Goal: Information Seeking & Learning: Learn about a topic

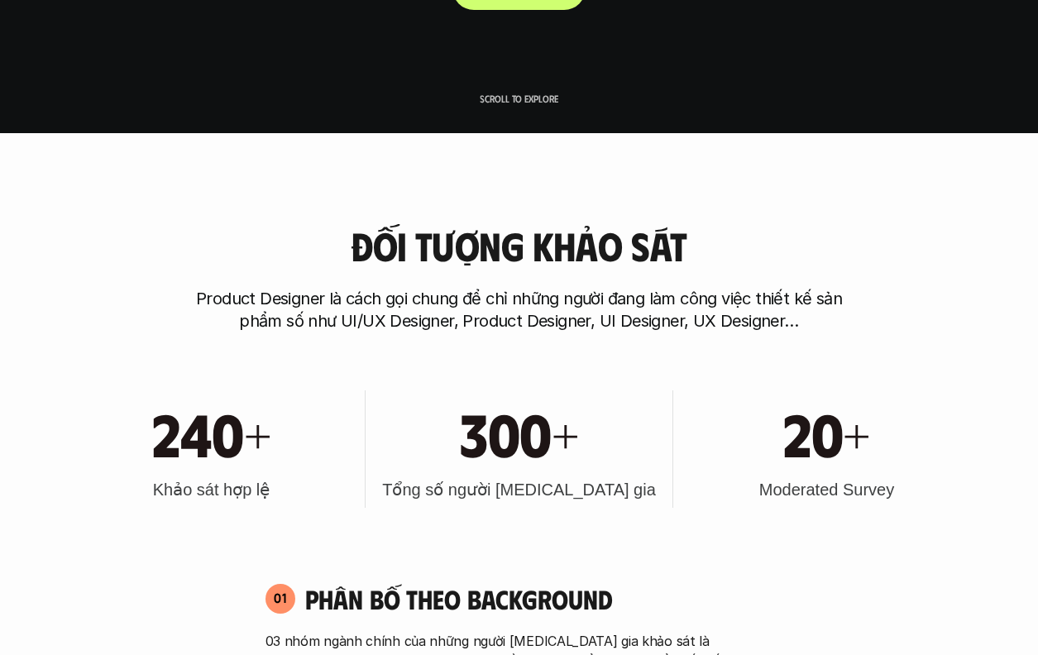
scroll to position [310, 0]
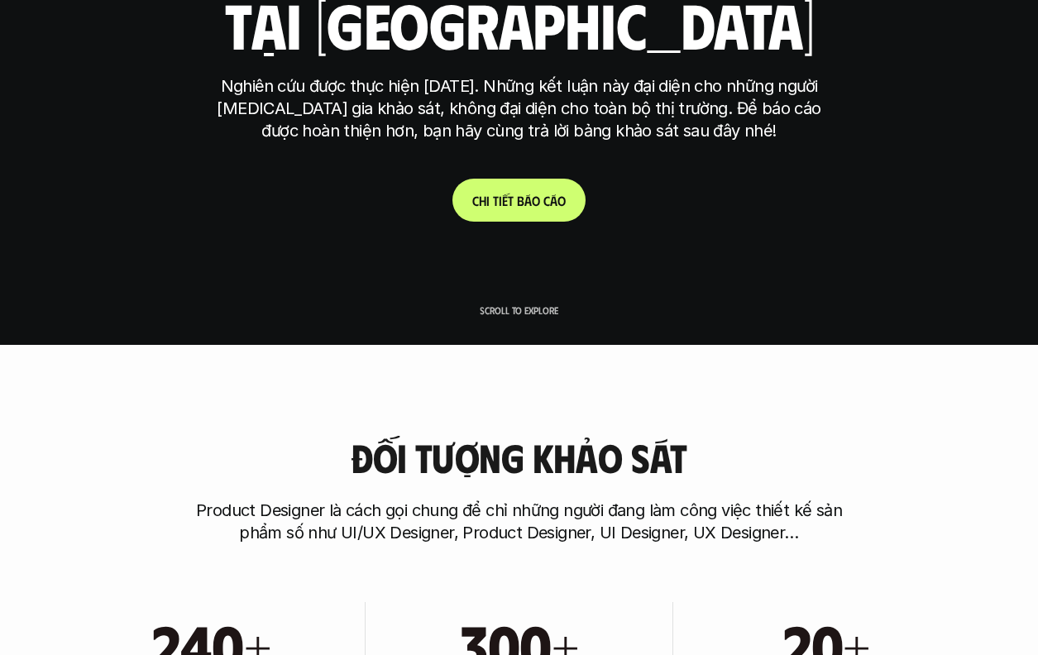
click at [533, 209] on link "C h i t i ế t b á o c á o" at bounding box center [518, 200] width 133 height 43
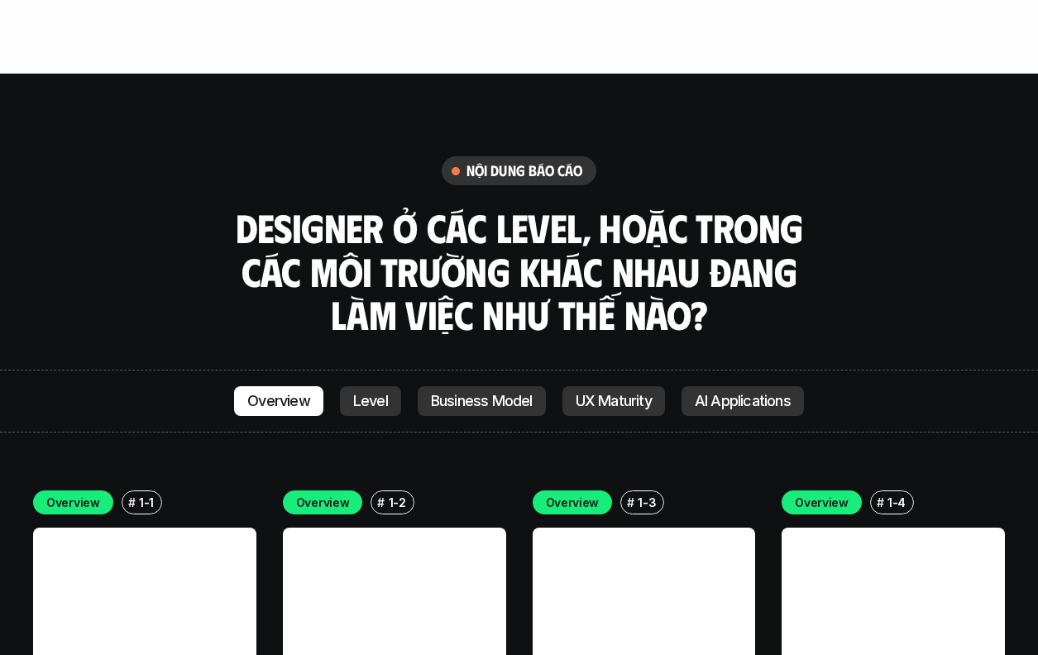
scroll to position [4954, 0]
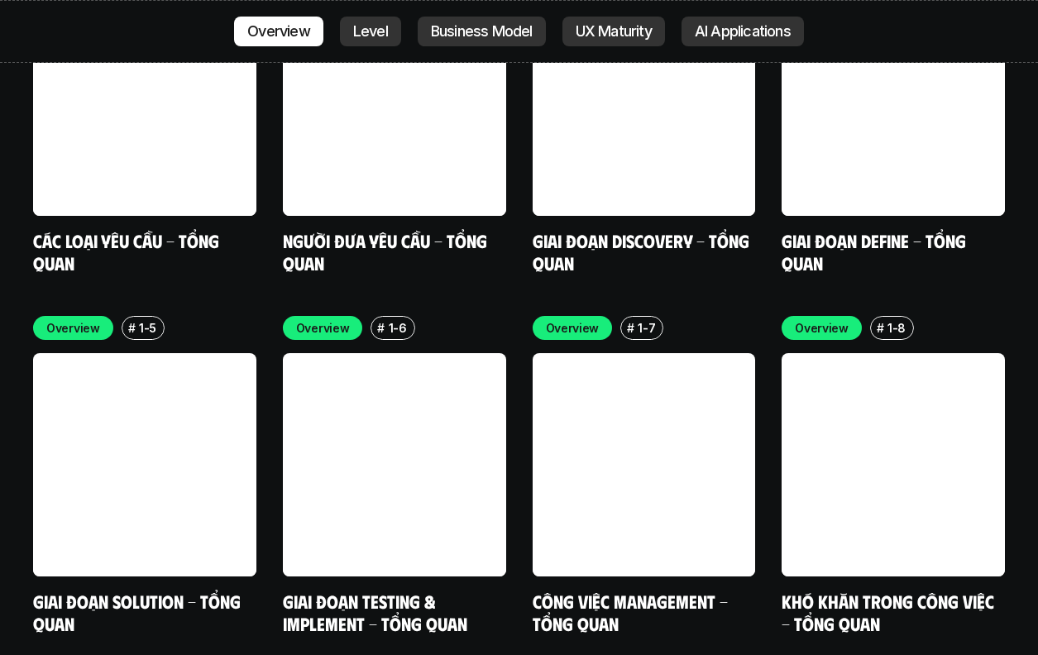
scroll to position [310, 0]
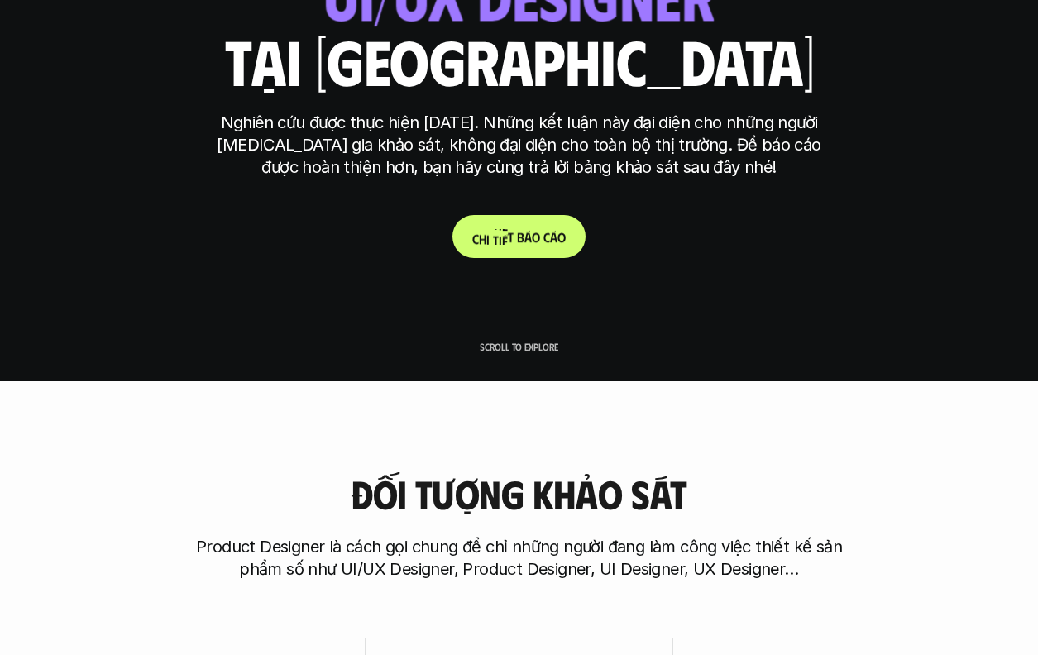
click at [508, 238] on p "C h i t i ế t b á o c á o" at bounding box center [518, 237] width 93 height 16
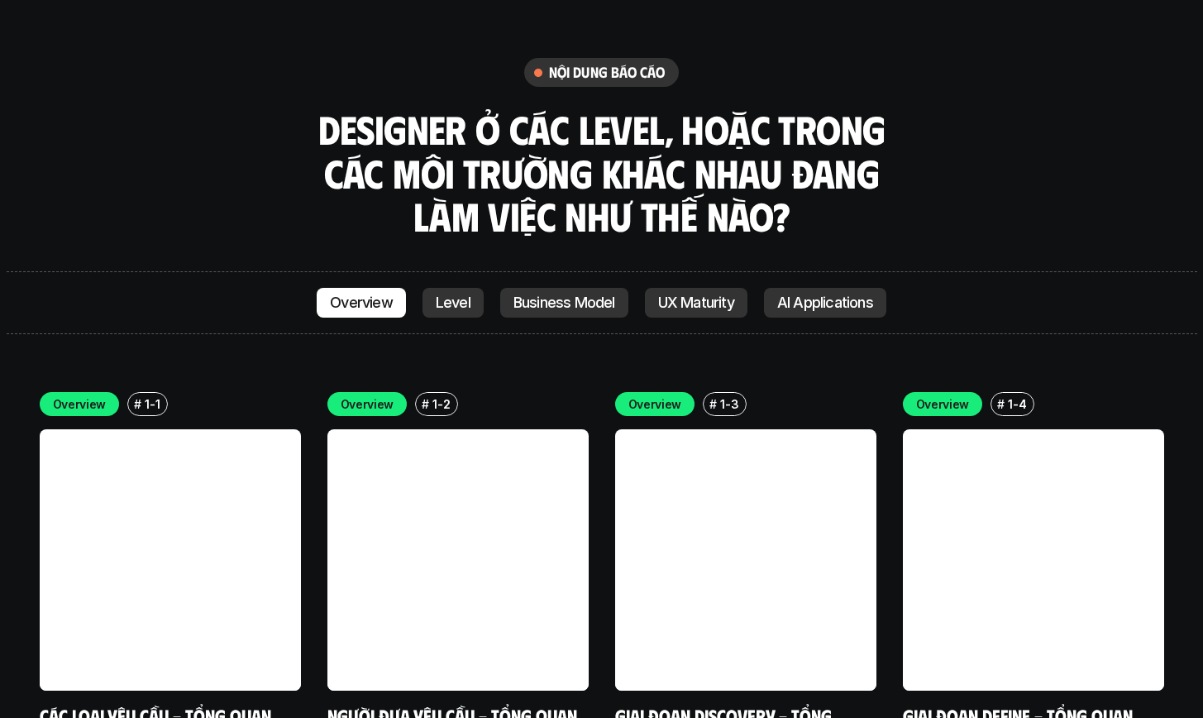
scroll to position [4583, 0]
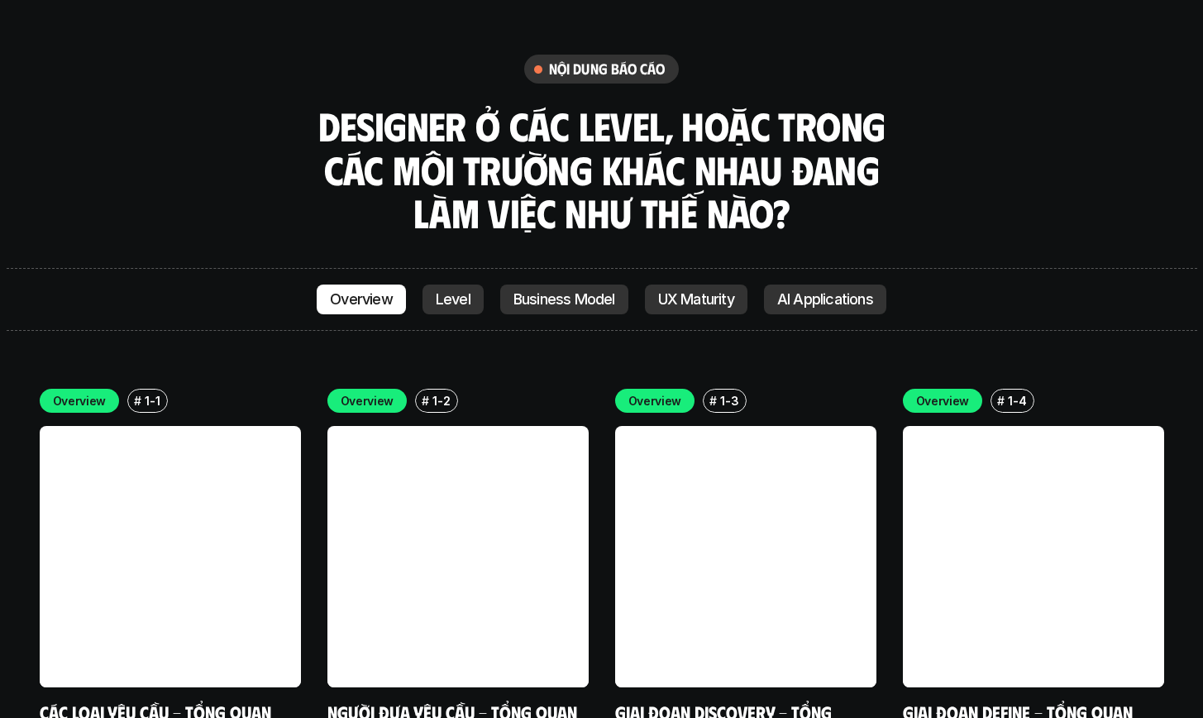
click at [222, 461] on link at bounding box center [170, 556] width 261 height 261
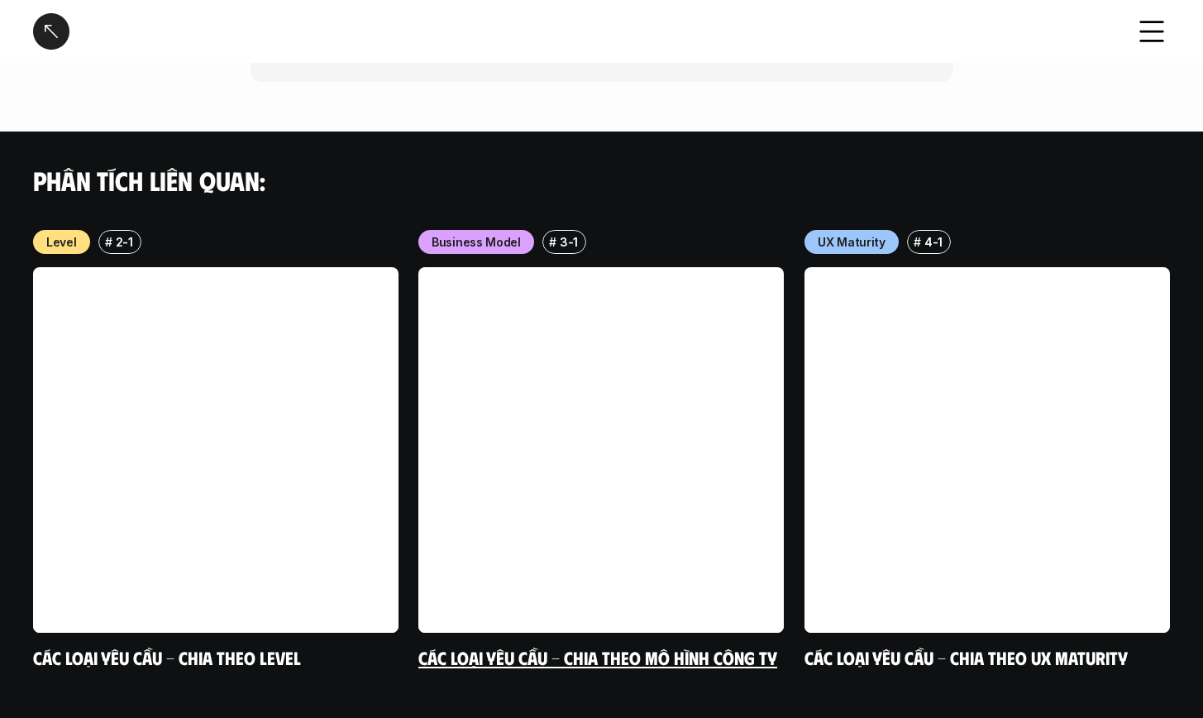
scroll to position [1708, 0]
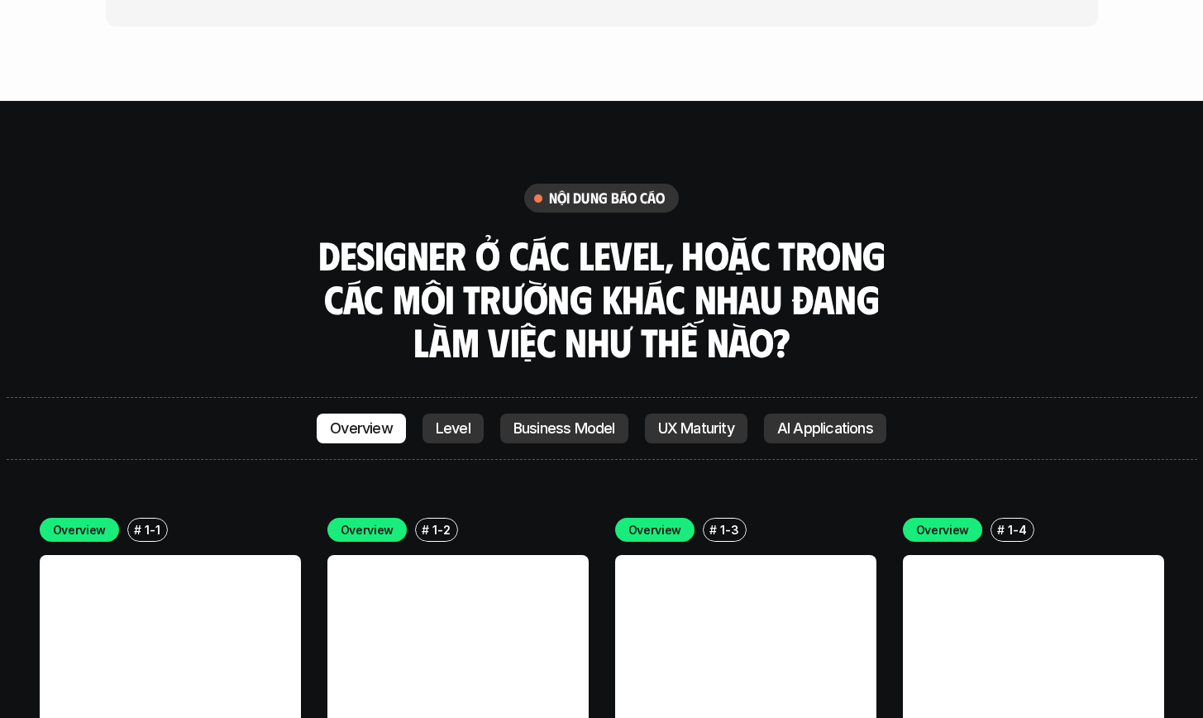
scroll to position [4725, 0]
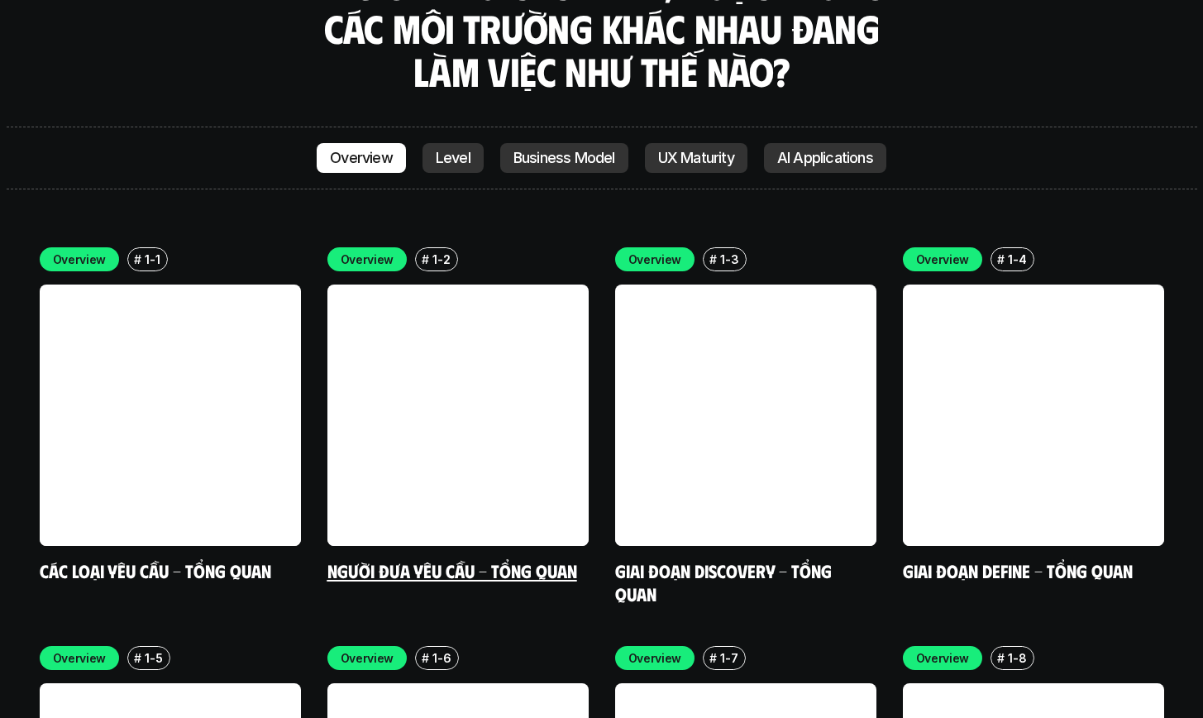
click at [418, 371] on link at bounding box center [457, 414] width 261 height 261
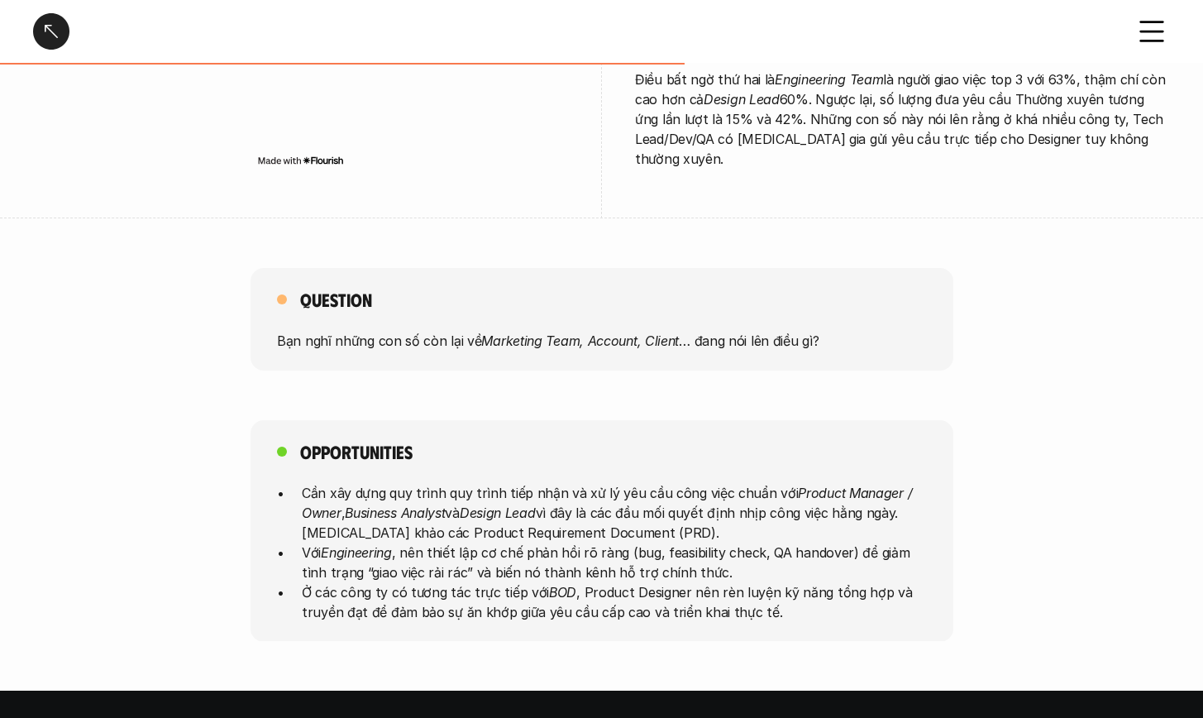
scroll to position [1269, 0]
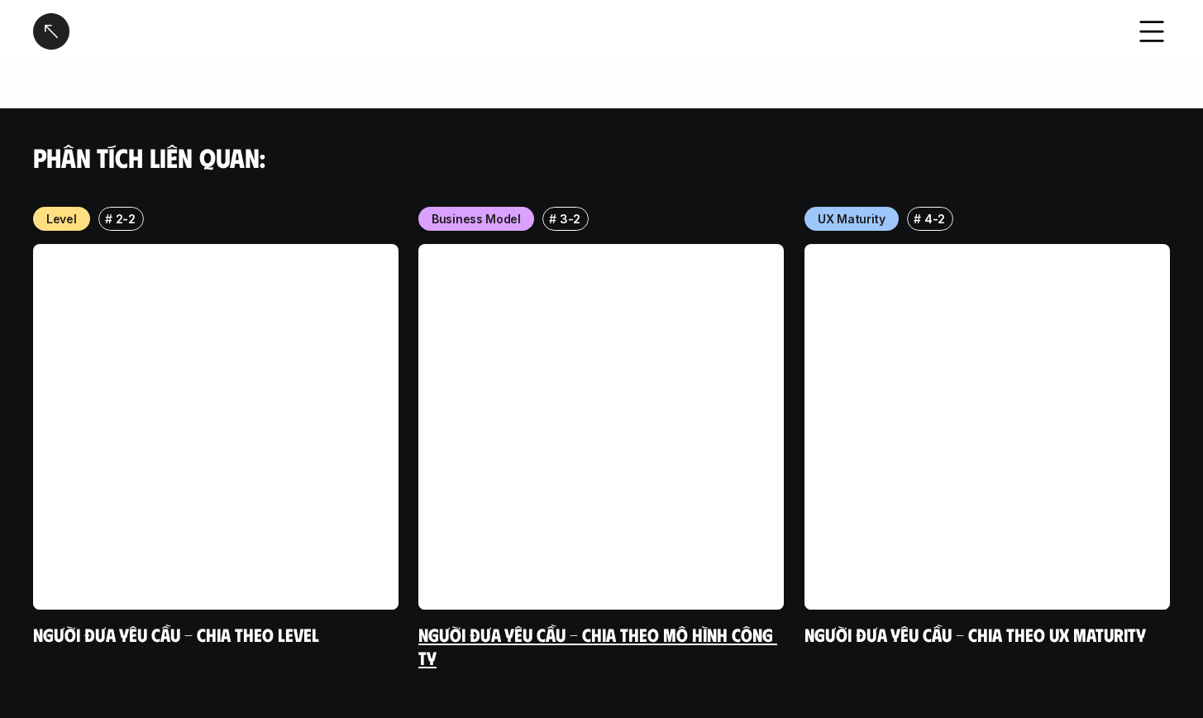
click at [583, 408] on link at bounding box center [600, 426] width 365 height 365
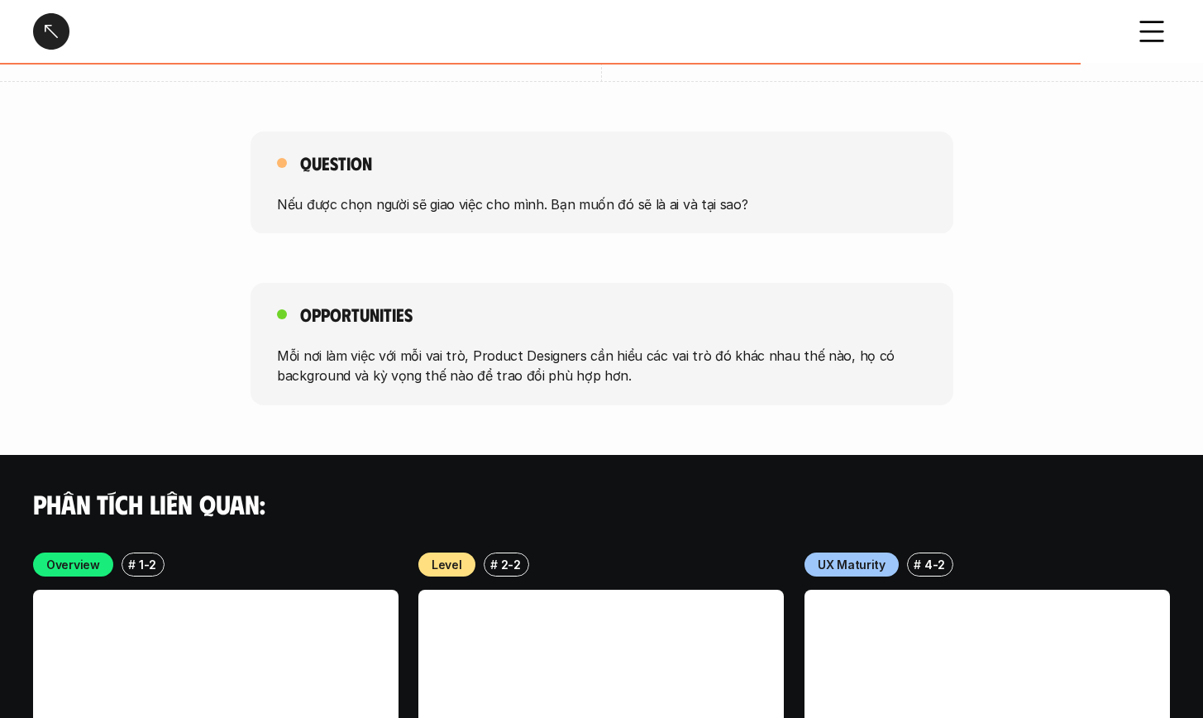
scroll to position [2901, 0]
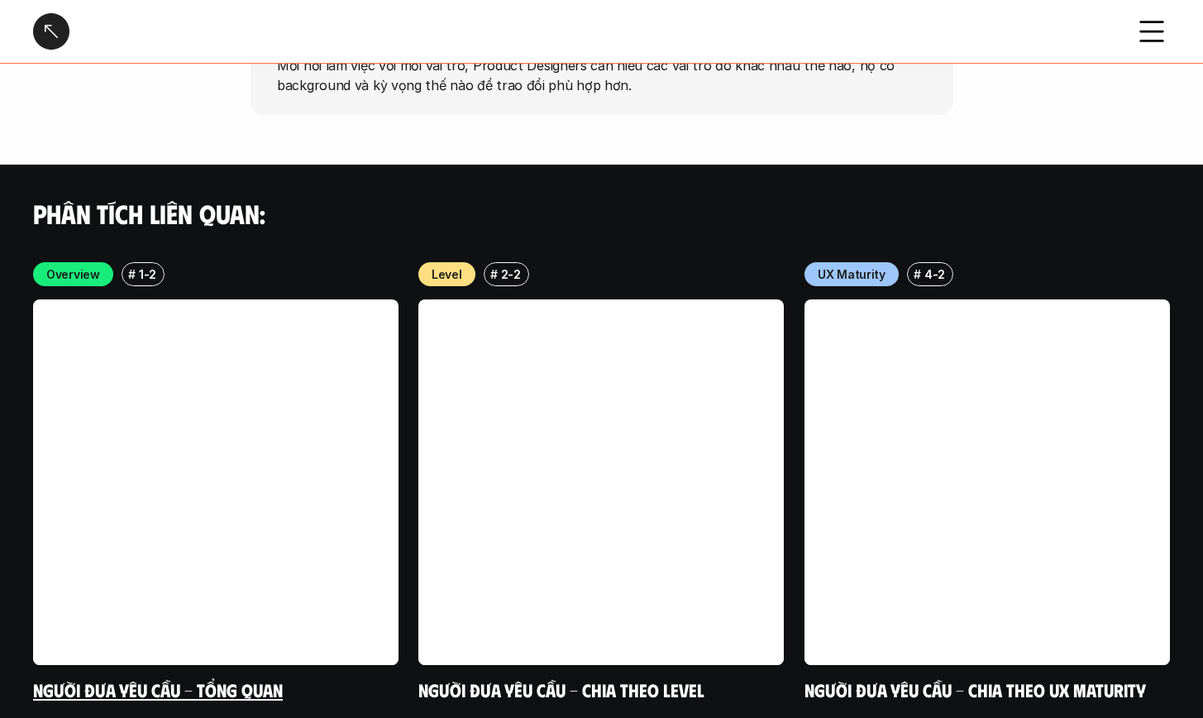
click at [313, 451] on link at bounding box center [215, 481] width 365 height 365
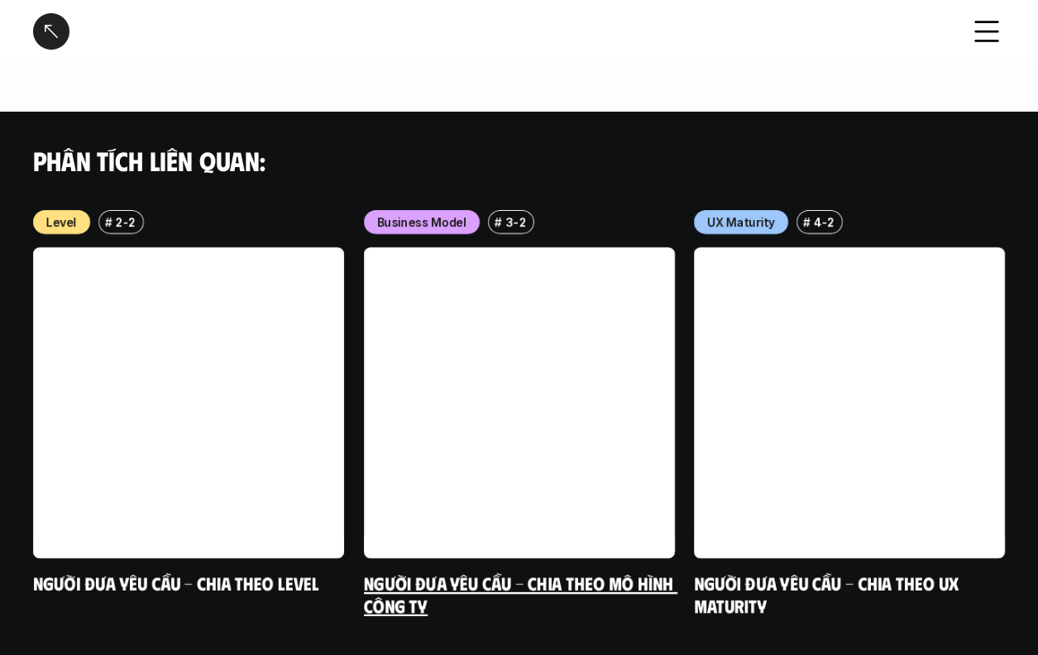
scroll to position [1337, 0]
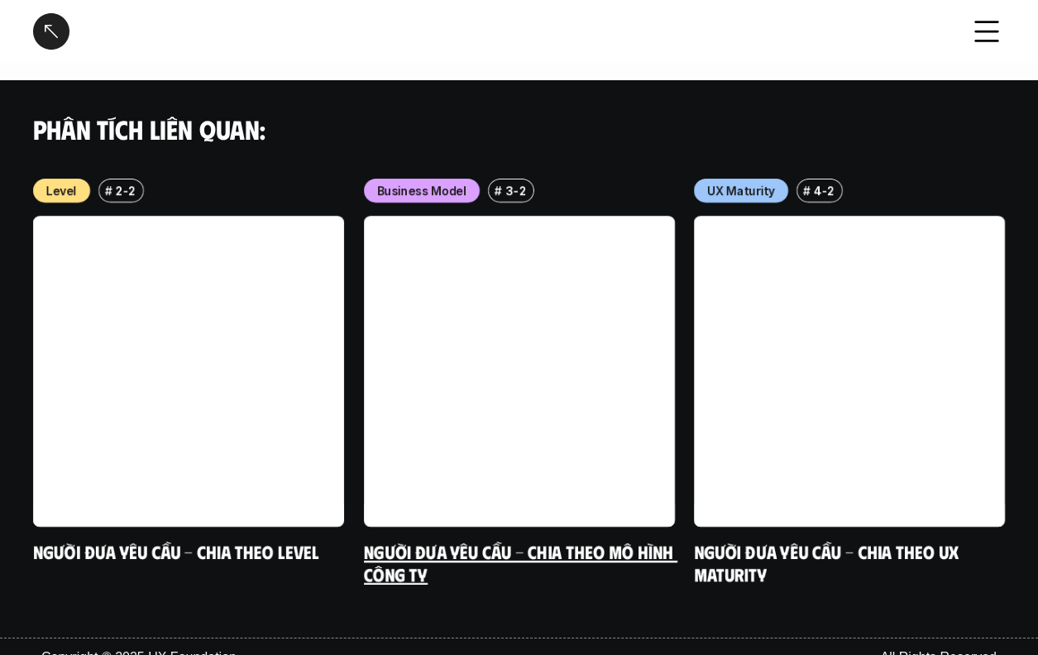
click at [613, 462] on link at bounding box center [519, 371] width 311 height 311
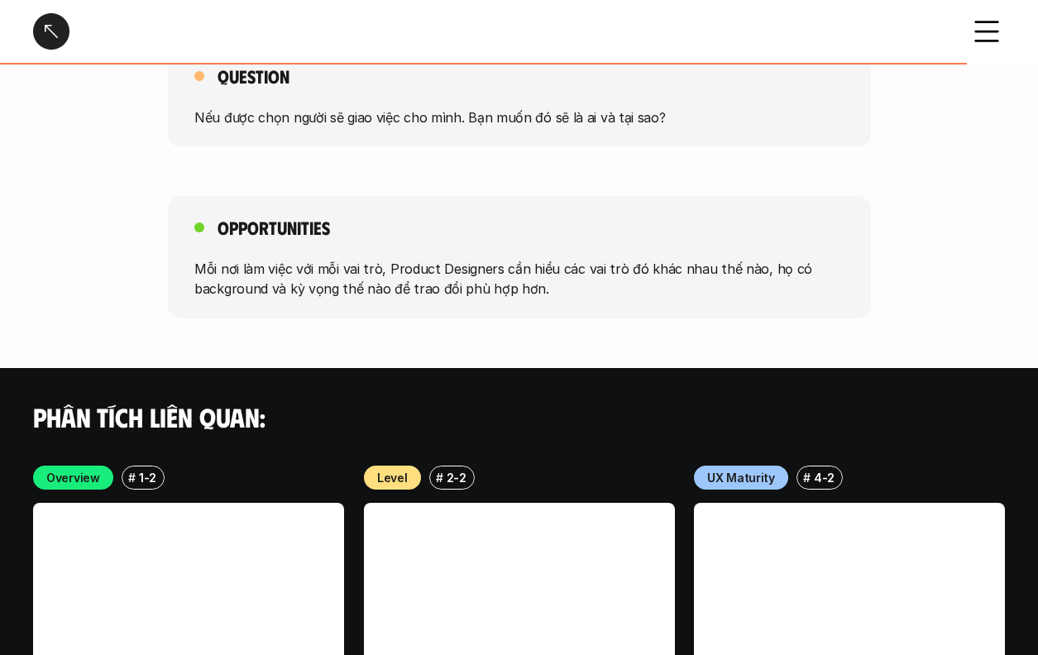
scroll to position [3041, 0]
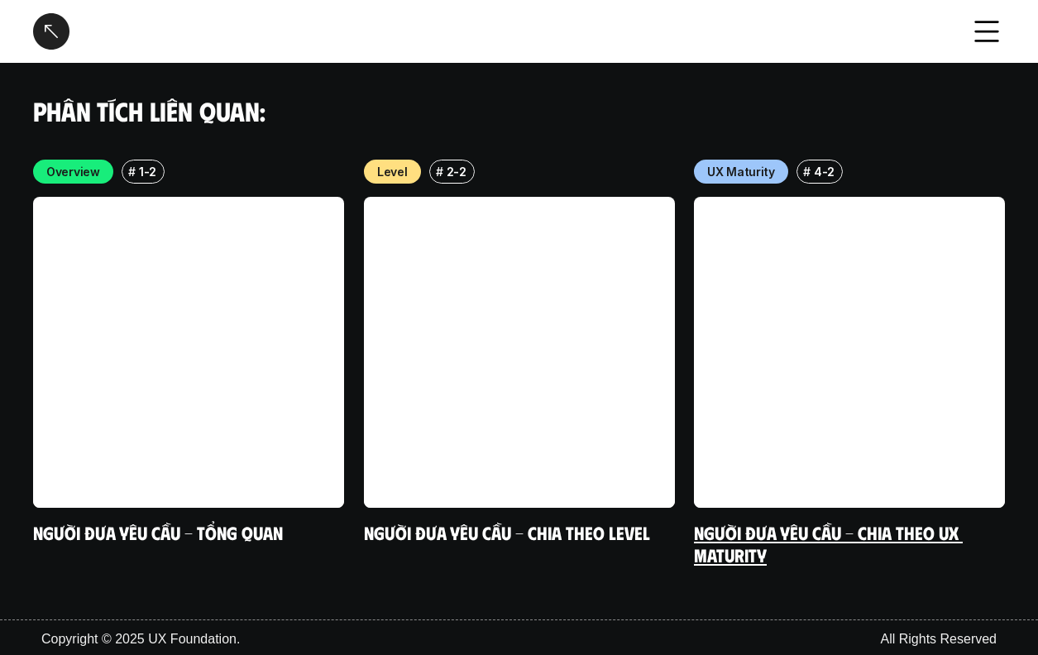
click at [819, 472] on link at bounding box center [849, 352] width 311 height 311
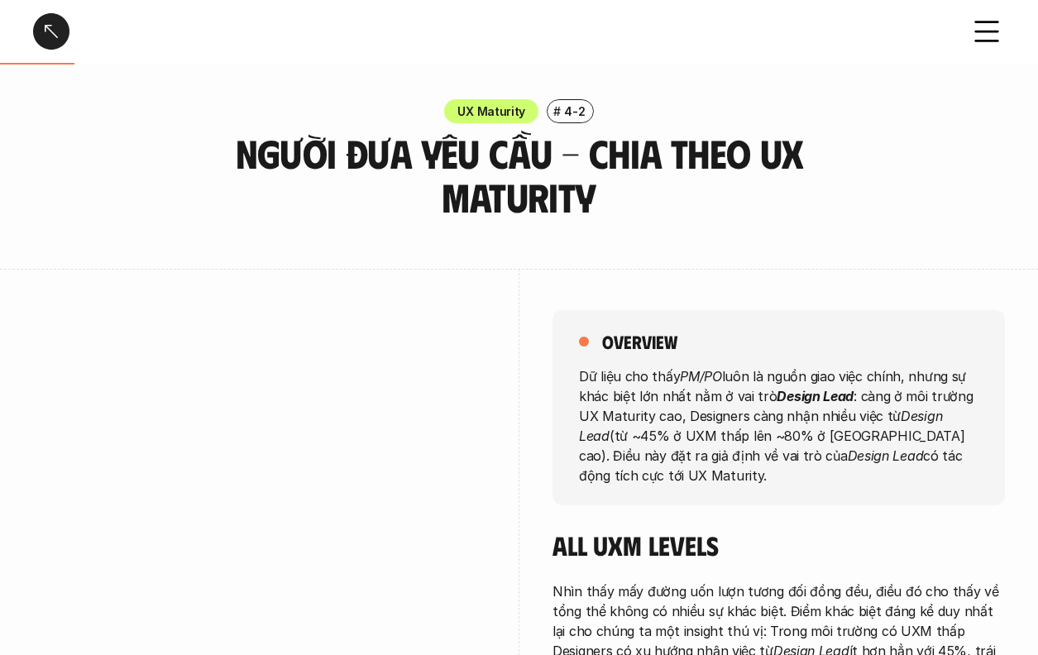
click at [50, 44] on div at bounding box center [51, 31] width 36 height 36
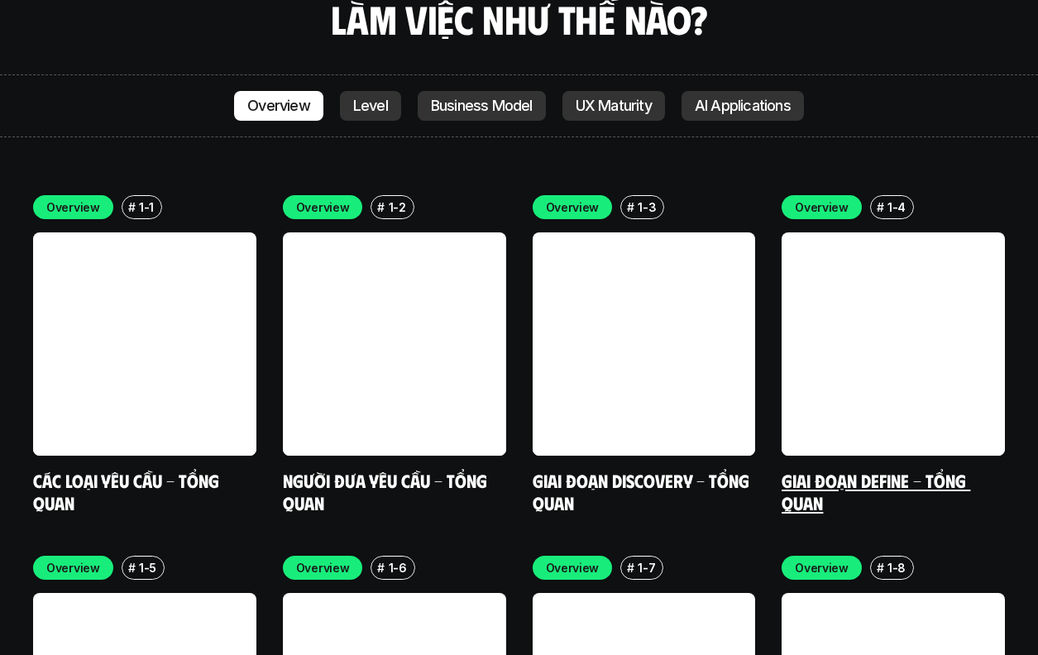
click at [911, 341] on link at bounding box center [892, 343] width 223 height 223
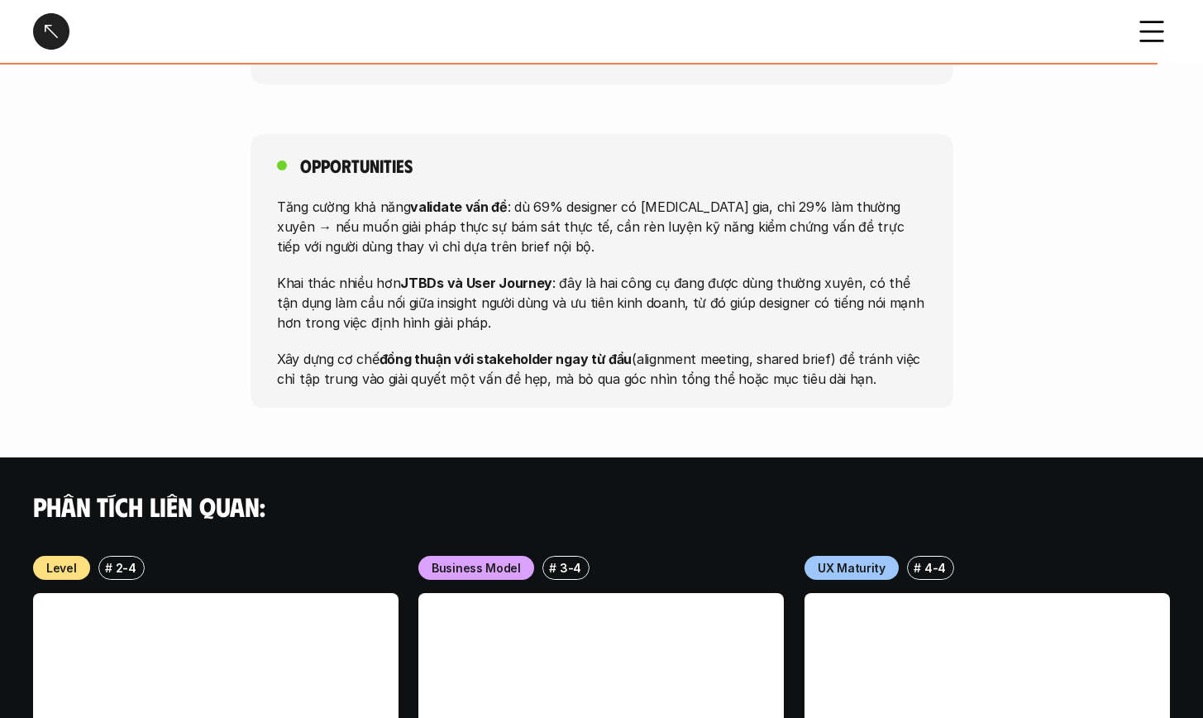
scroll to position [2198, 0]
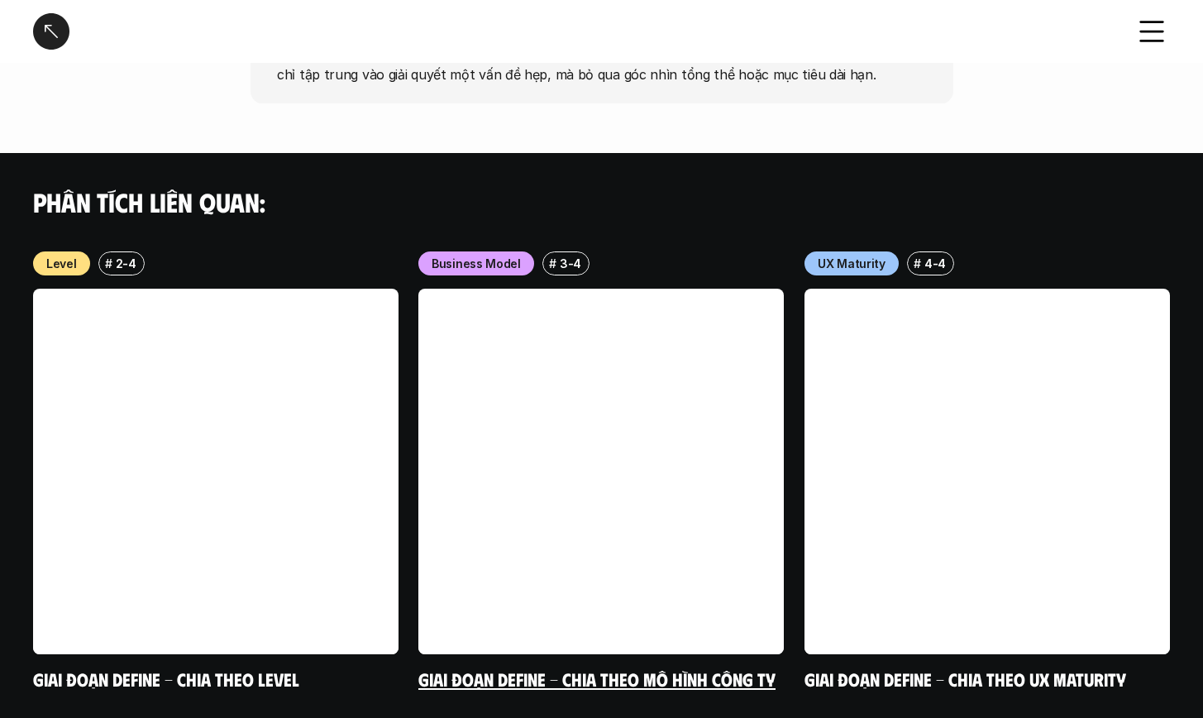
click at [647, 417] on link at bounding box center [600, 471] width 365 height 365
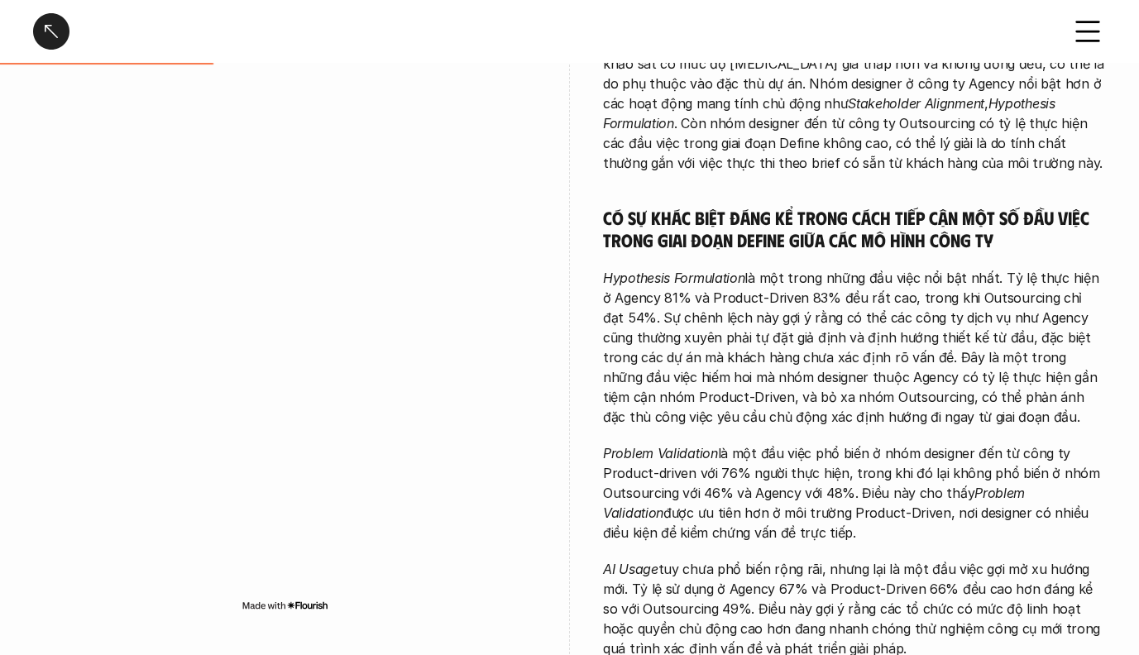
scroll to position [743, 0]
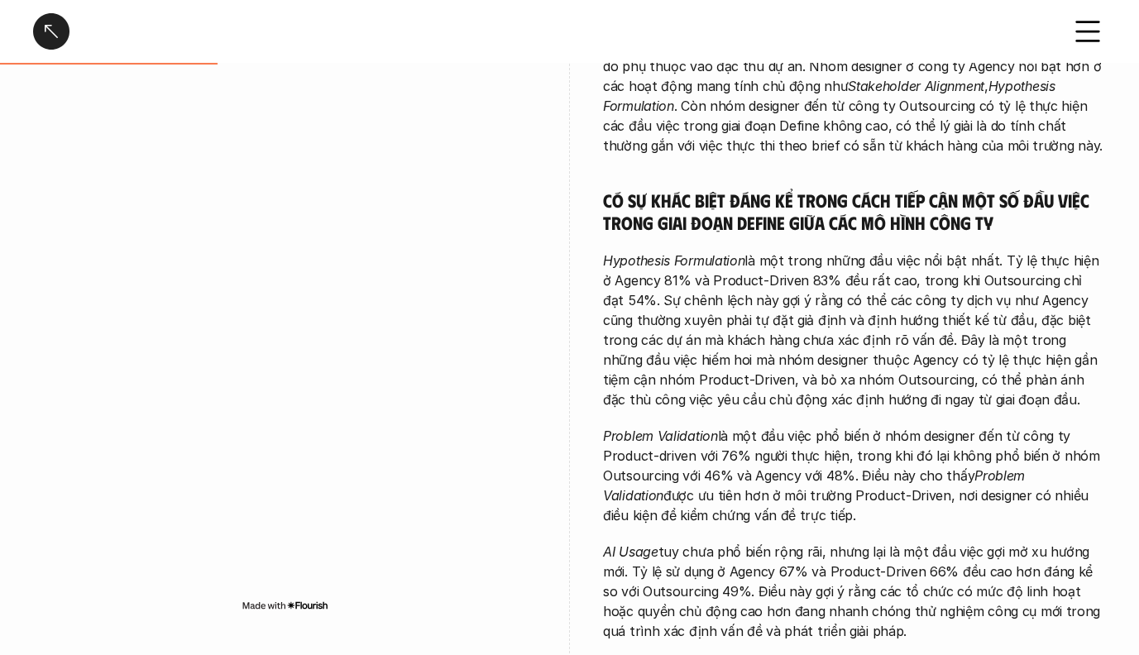
click at [693, 243] on div "Có sự phân hóa về tỷ lệ thực hiện các đầu việc trong giai đoạn Define của desig…" at bounding box center [854, 230] width 503 height 822
click at [691, 252] on em "Hypothesis Formulation" at bounding box center [673, 260] width 141 height 17
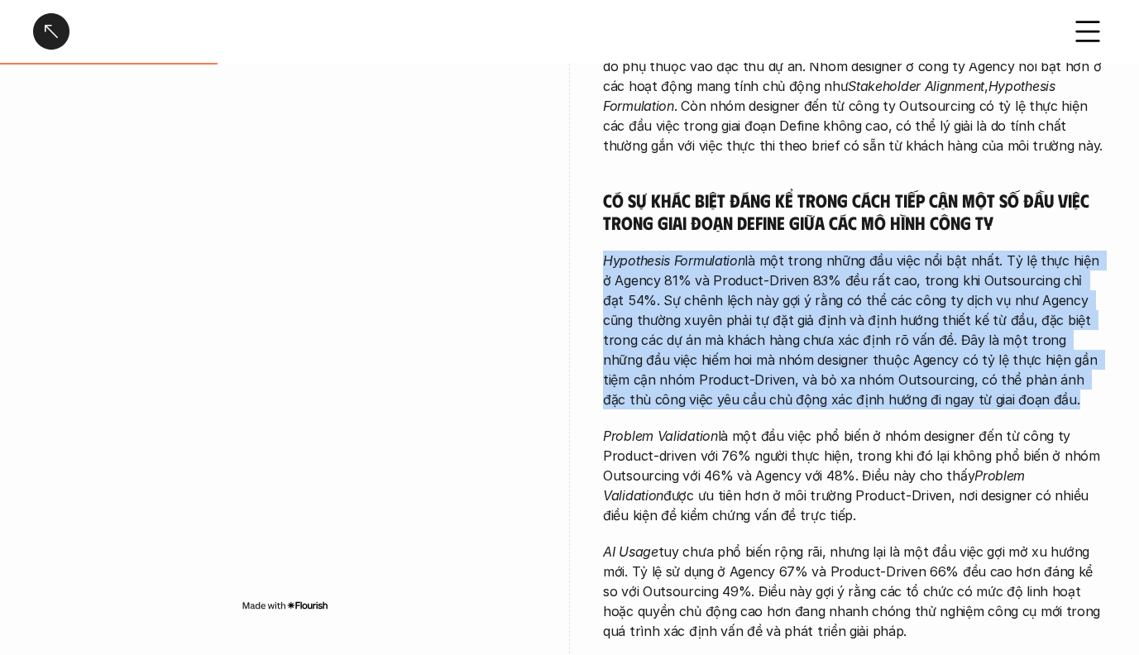
click at [691, 252] on em "Hypothesis Formulation" at bounding box center [673, 260] width 141 height 17
click at [744, 257] on em "Hypothesis Formulation" at bounding box center [673, 260] width 141 height 17
click at [752, 256] on p "Hypothesis Formulation là một trong những đầu việc nổi bật nhất. Tỷ lệ thực hiệ…" at bounding box center [854, 330] width 503 height 159
click at [750, 243] on div "Có sự phân hóa về tỷ lệ thực hiện các đầu việc trong giai đoạn Define của desig…" at bounding box center [854, 230] width 503 height 822
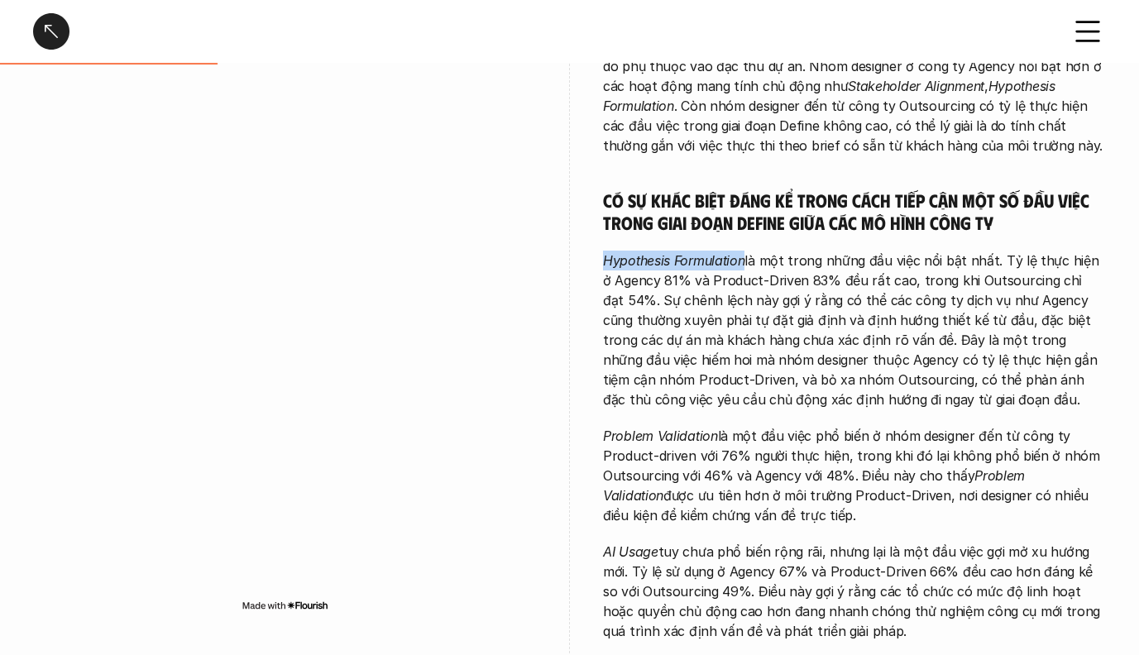
drag, startPoint x: 742, startPoint y: 258, endPoint x: 599, endPoint y: 257, distance: 143.0
click at [599, 257] on div "overview Designer trong các công ty Product có tỷ lệ thực hiện các công việc tr…" at bounding box center [569, 108] width 1072 height 1164
copy em "Hypothesis Formulation"
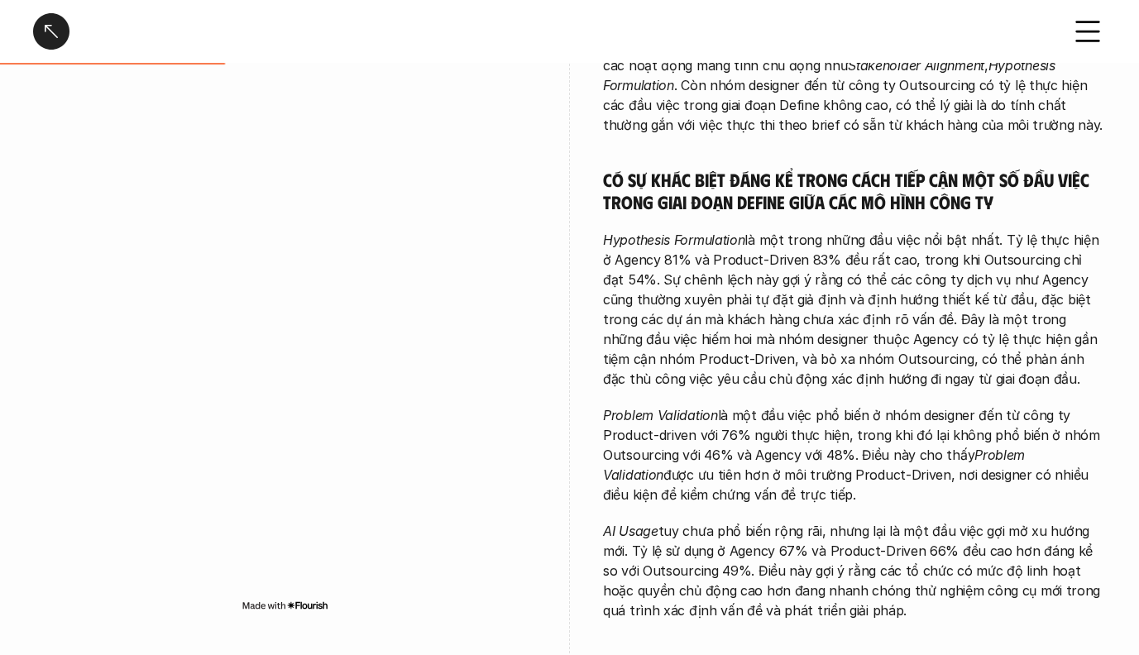
click at [794, 468] on p "Problem Validation là một đầu việc phổ biến ở nhóm designer đến từ công ty Prod…" at bounding box center [854, 454] width 503 height 99
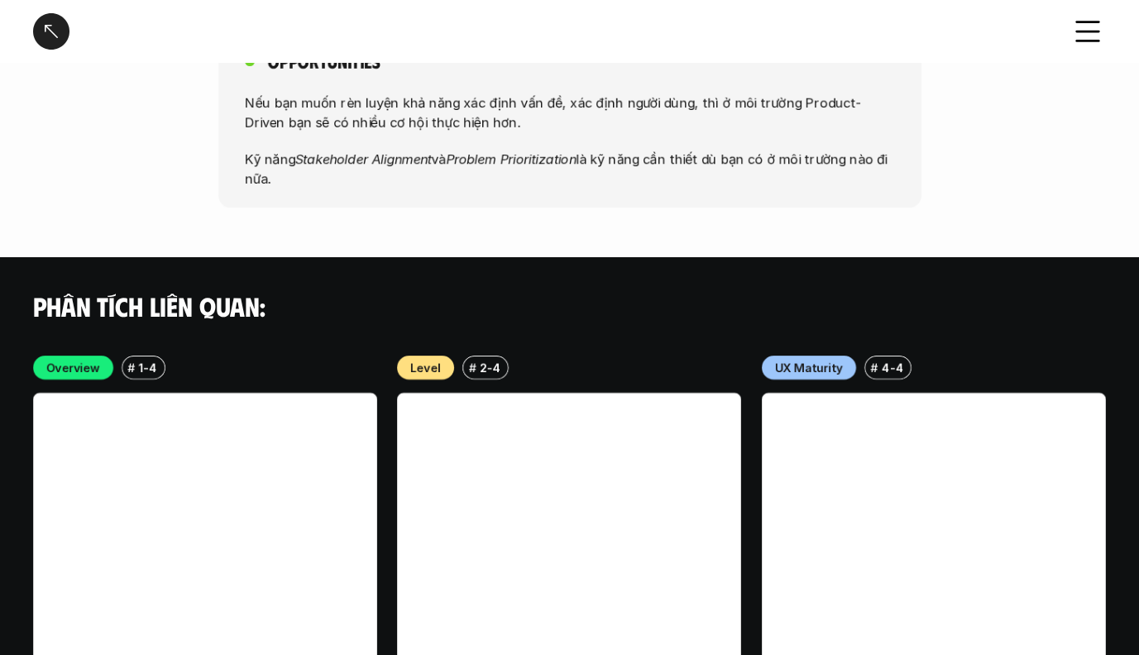
scroll to position [3616, 0]
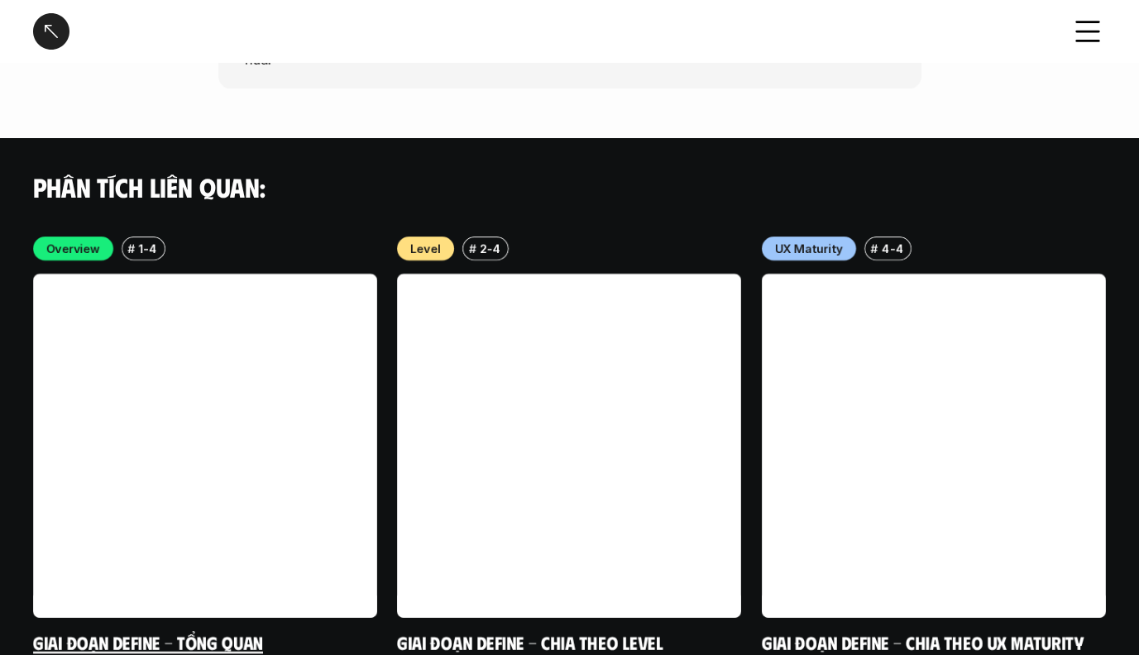
click at [266, 456] on link at bounding box center [205, 446] width 344 height 344
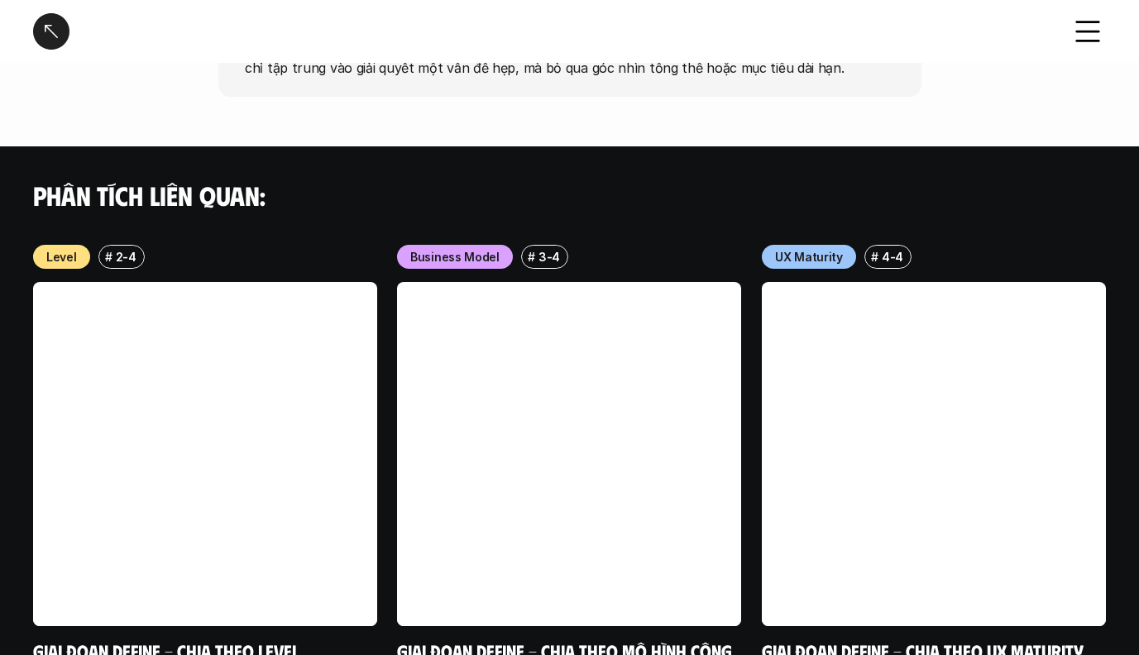
scroll to position [2271, 0]
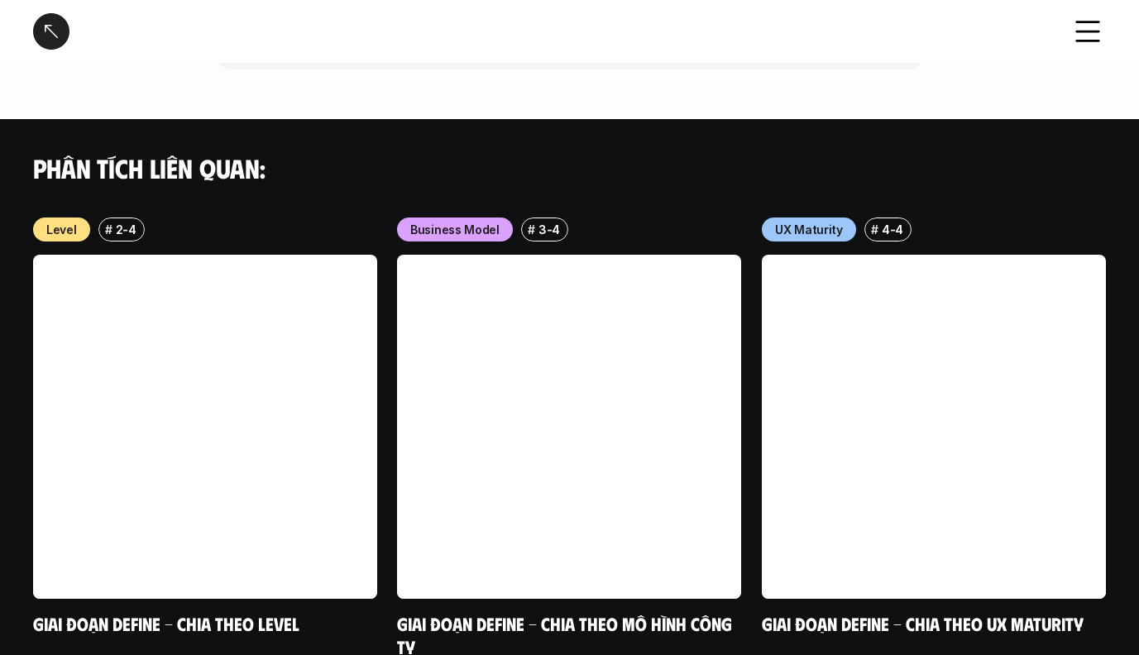
click at [57, 38] on div at bounding box center [51, 31] width 36 height 36
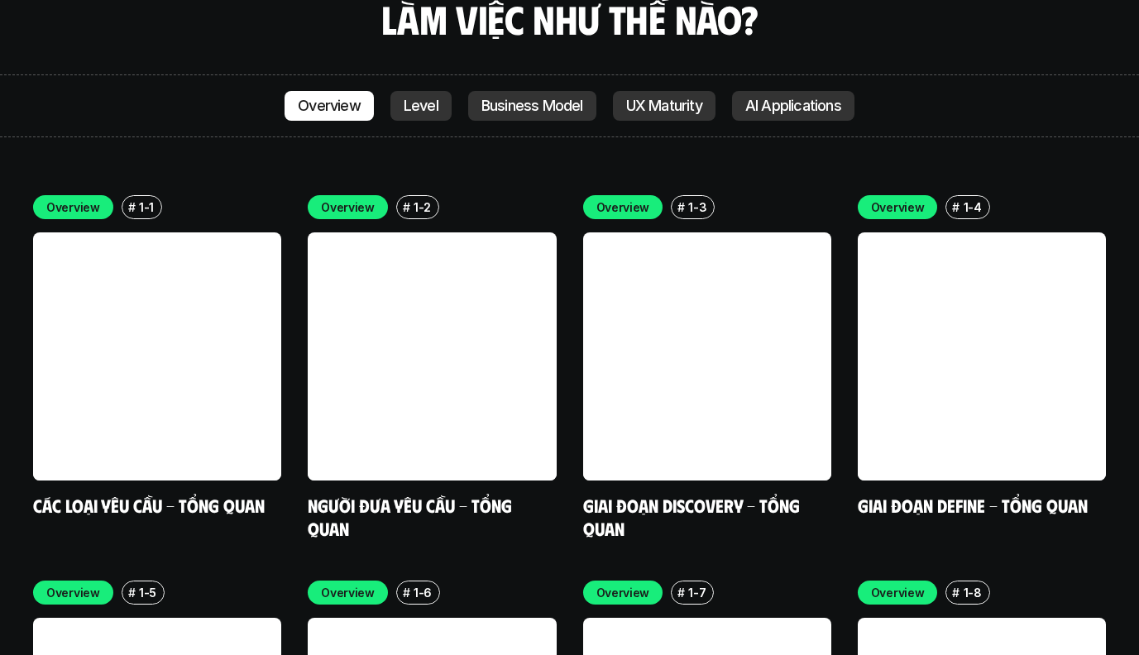
scroll to position [5120, 0]
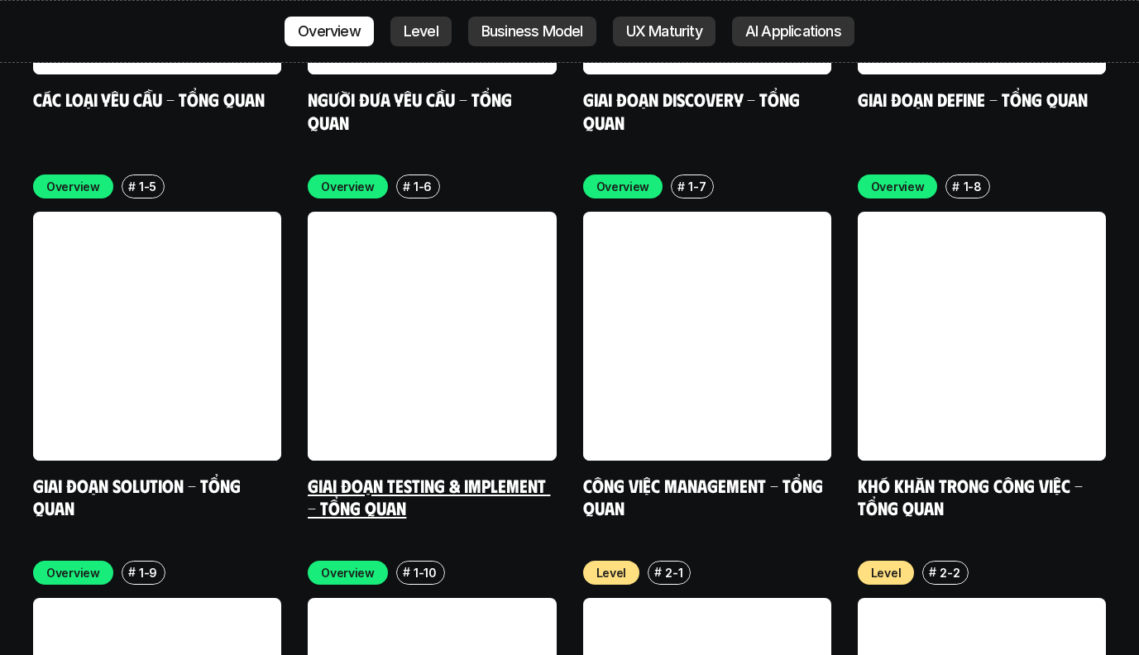
click at [533, 314] on link at bounding box center [432, 336] width 248 height 248
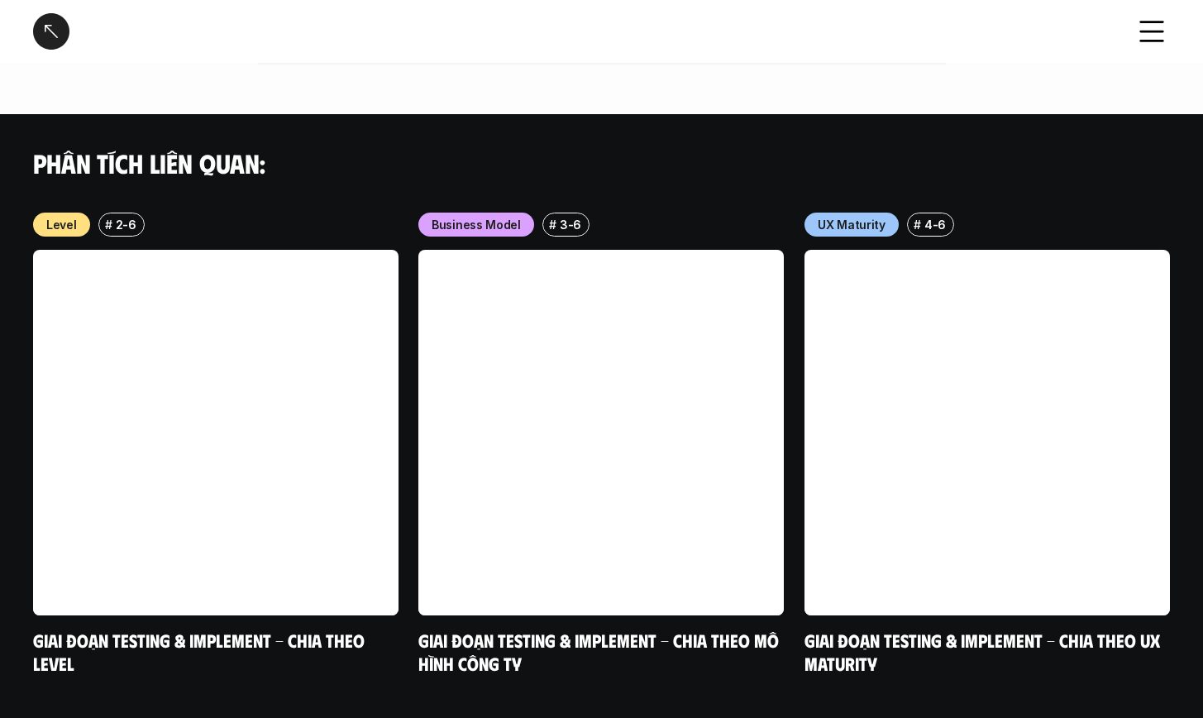
scroll to position [1422, 0]
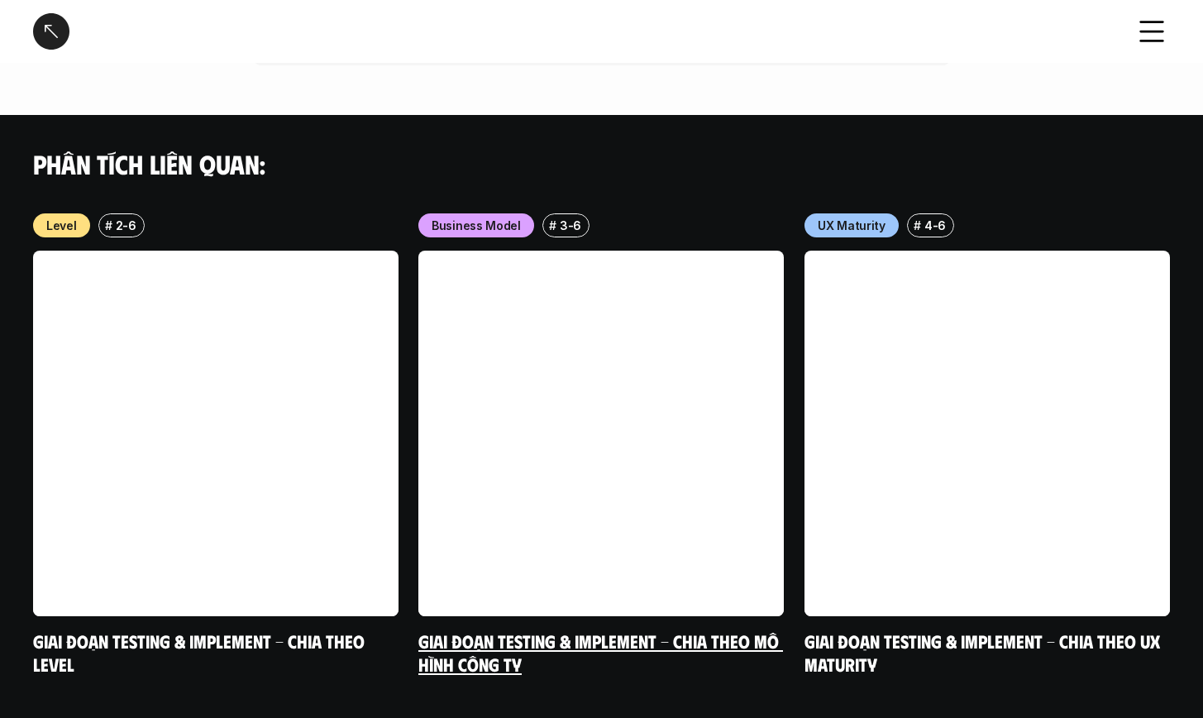
click at [652, 542] on link at bounding box center [600, 433] width 365 height 365
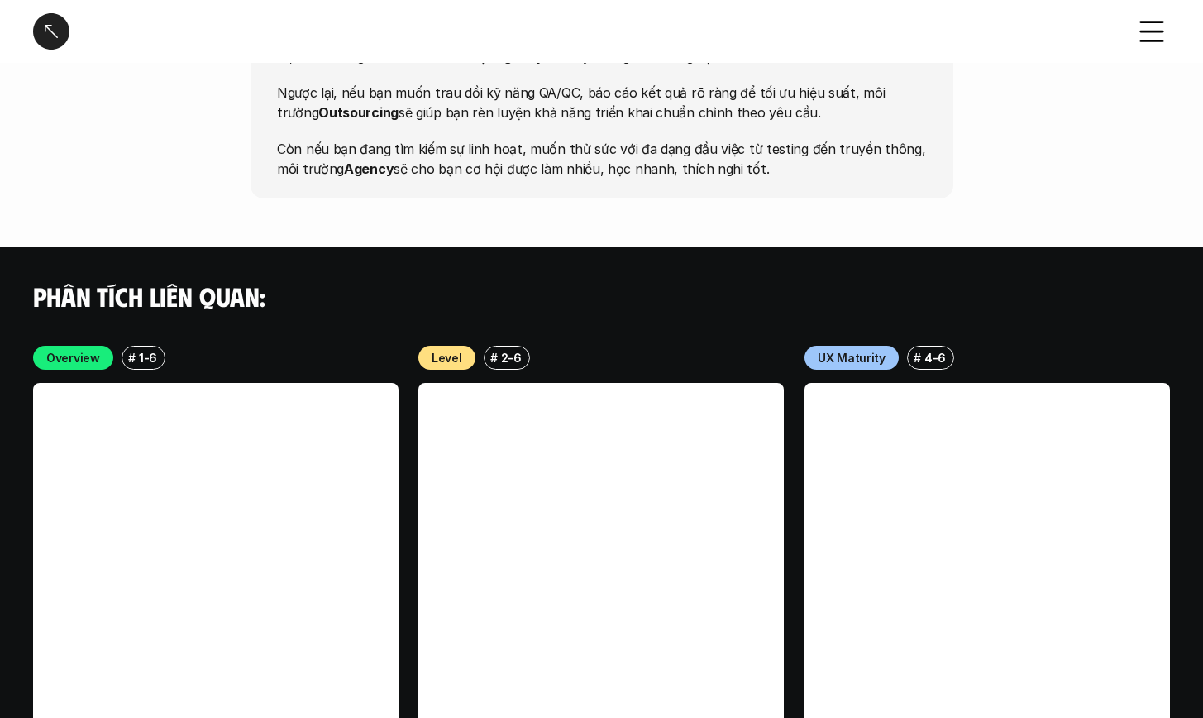
scroll to position [3524, 0]
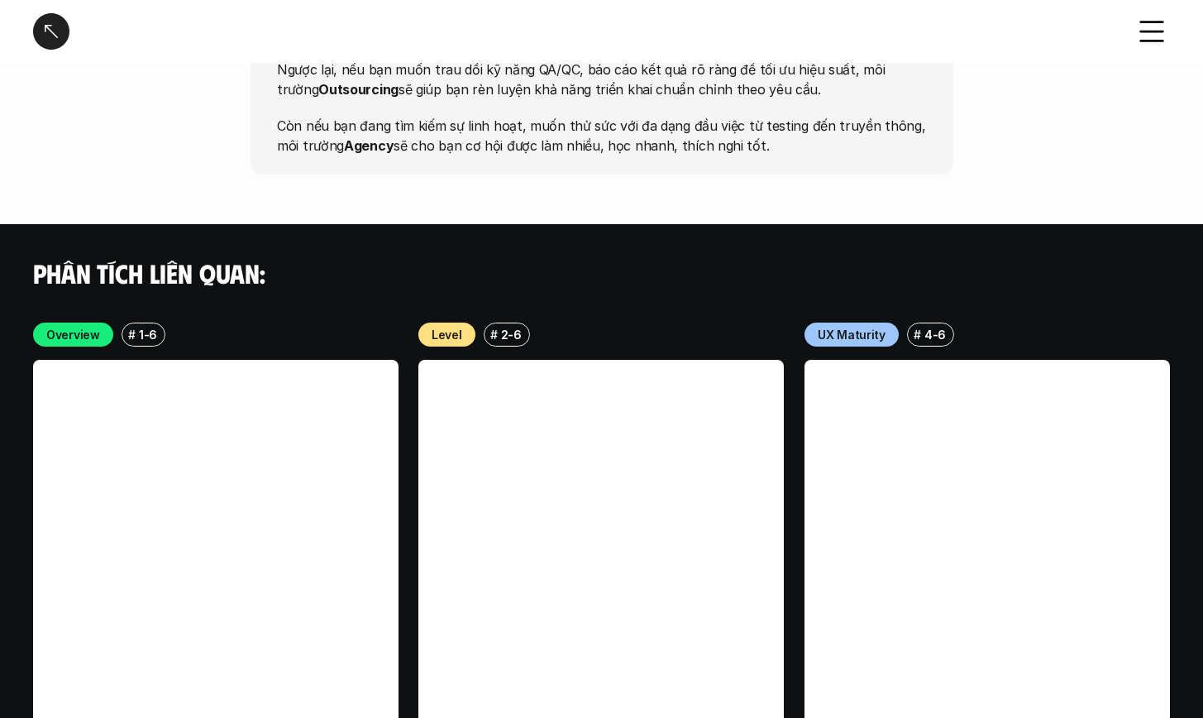
click at [55, 38] on div at bounding box center [51, 31] width 36 height 36
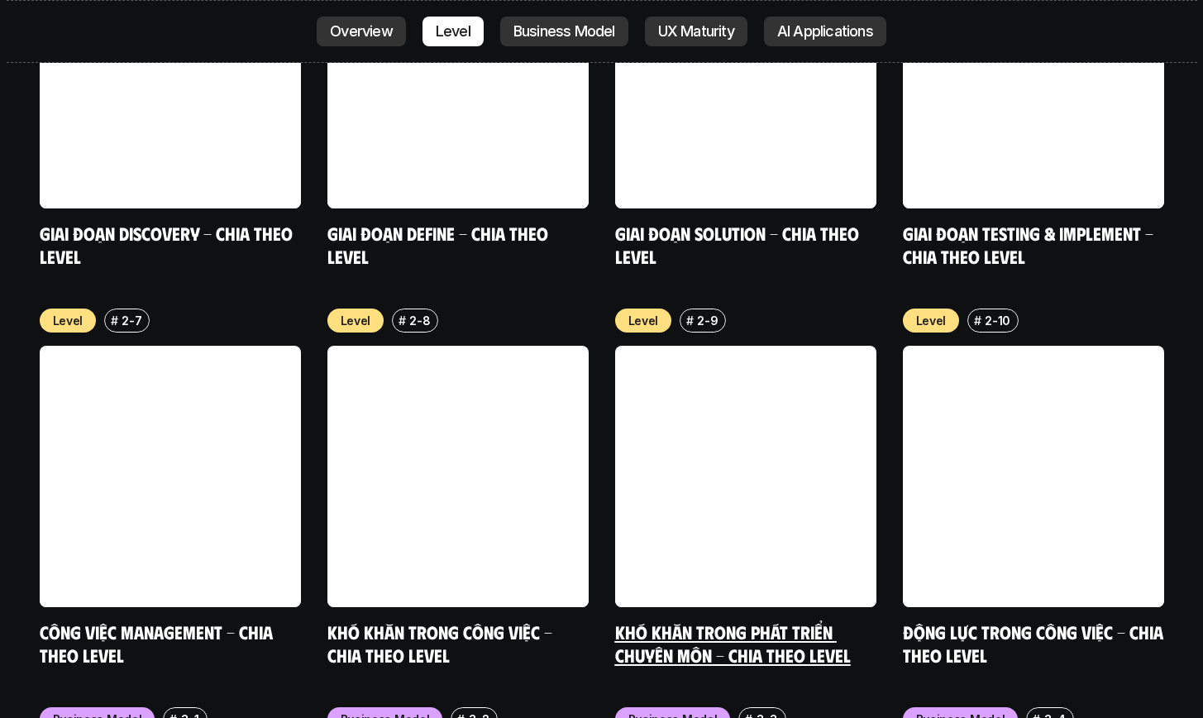
scroll to position [6390, 0]
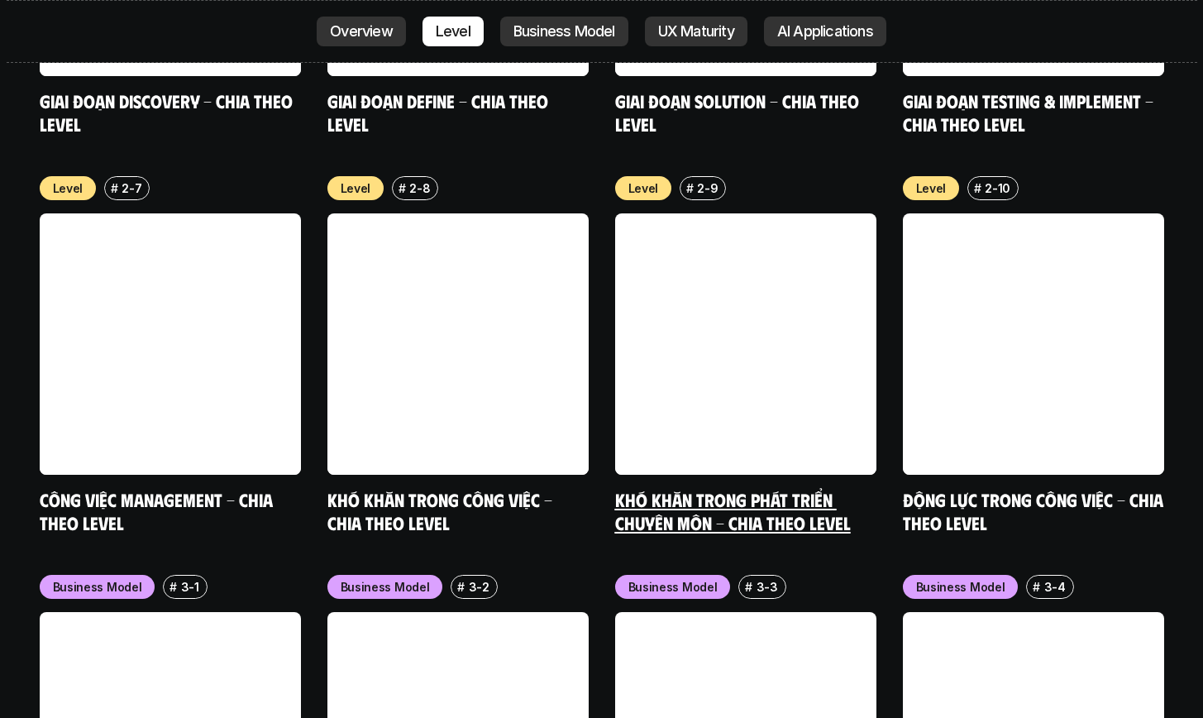
click at [745, 488] on link "Khó khăn trong phát triển chuyên môn - Chia theo level" at bounding box center [733, 510] width 236 height 45
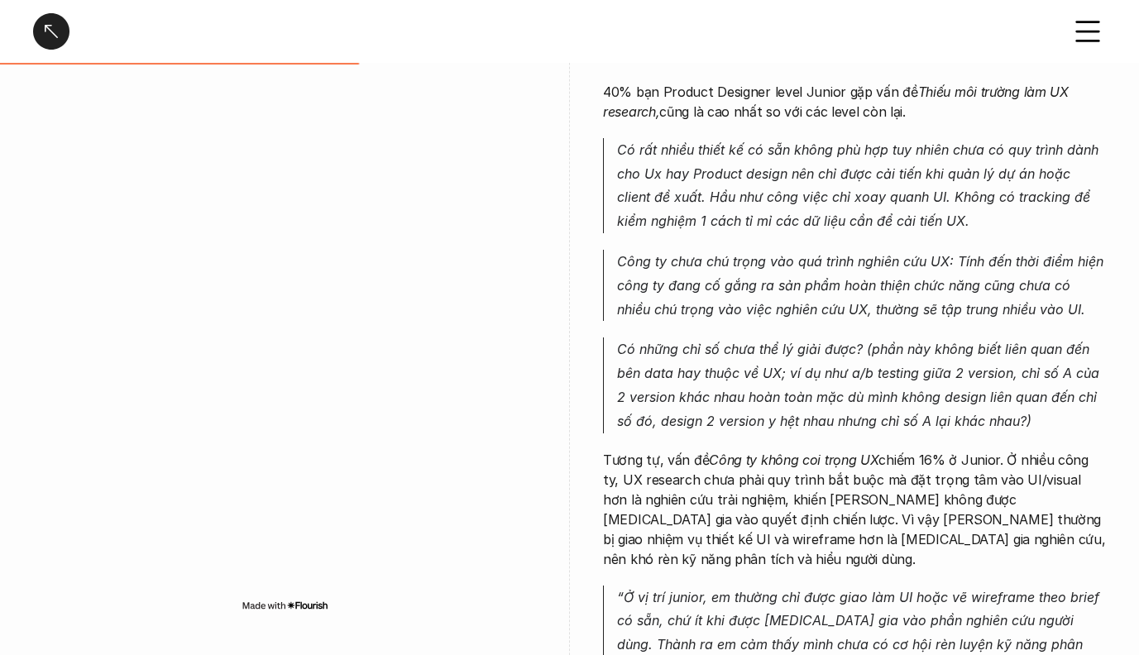
scroll to position [1789, 0]
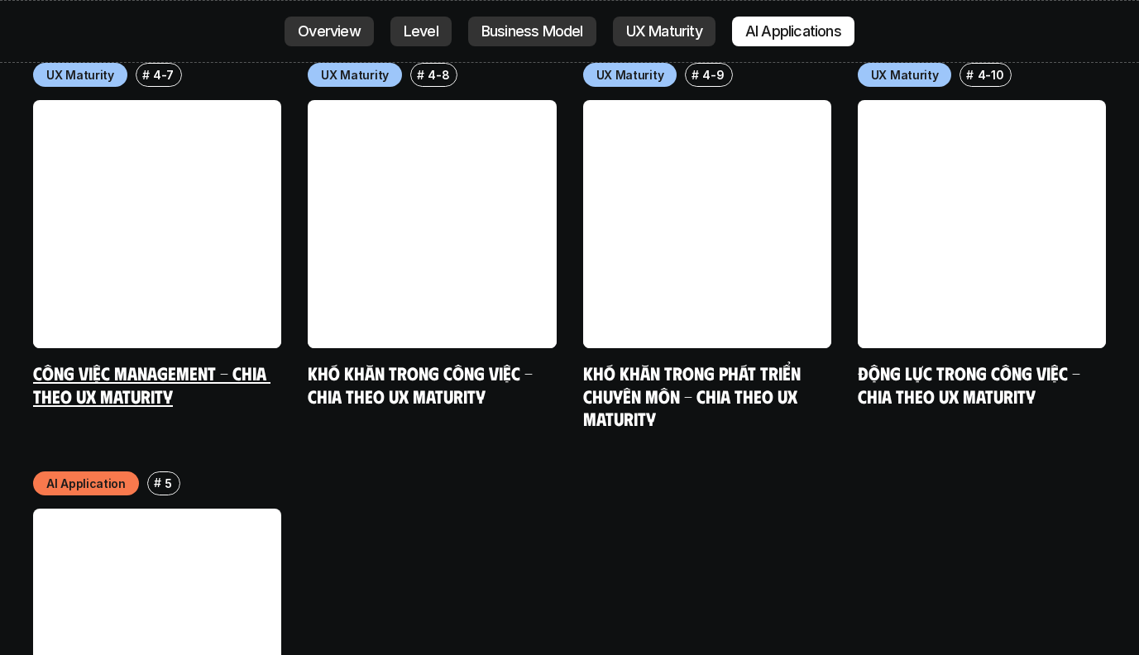
scroll to position [8207, 0]
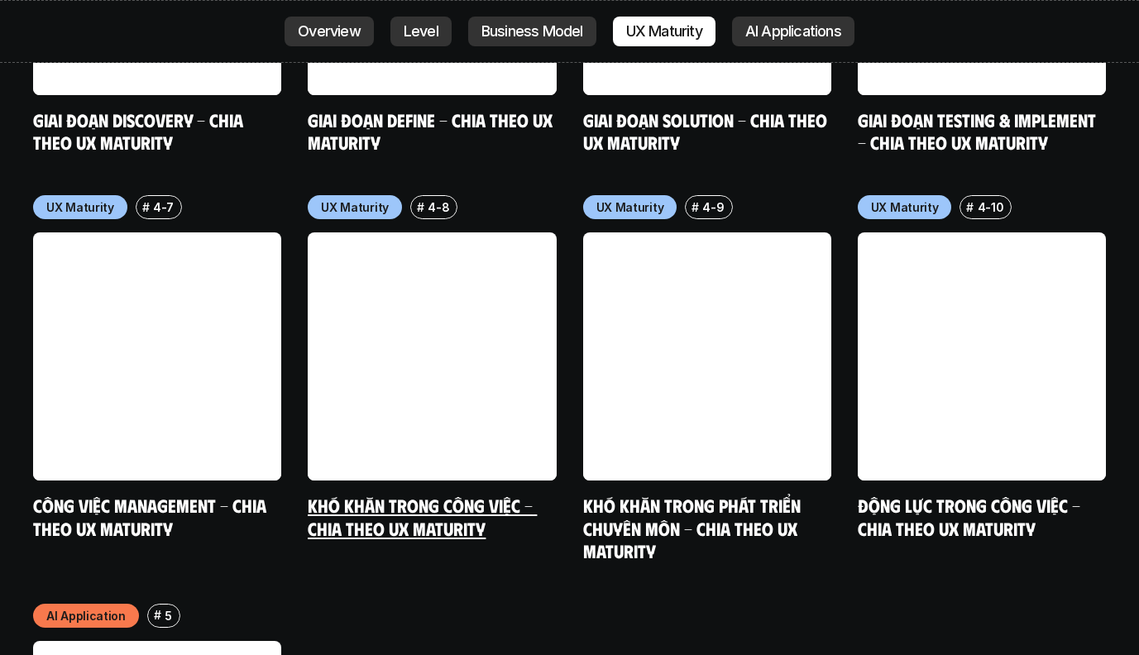
click at [444, 494] on link "Khó khăn trong công việc - Chia theo UX Maturity" at bounding box center [422, 516] width 229 height 45
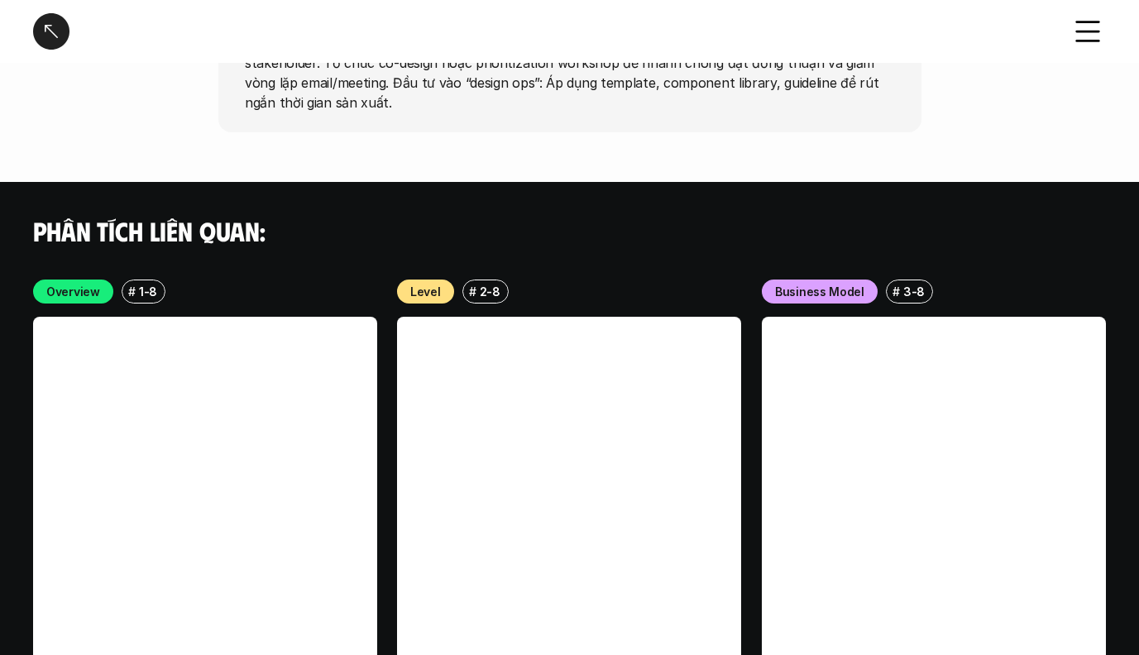
scroll to position [4754, 0]
click at [1006, 502] on link at bounding box center [934, 489] width 344 height 344
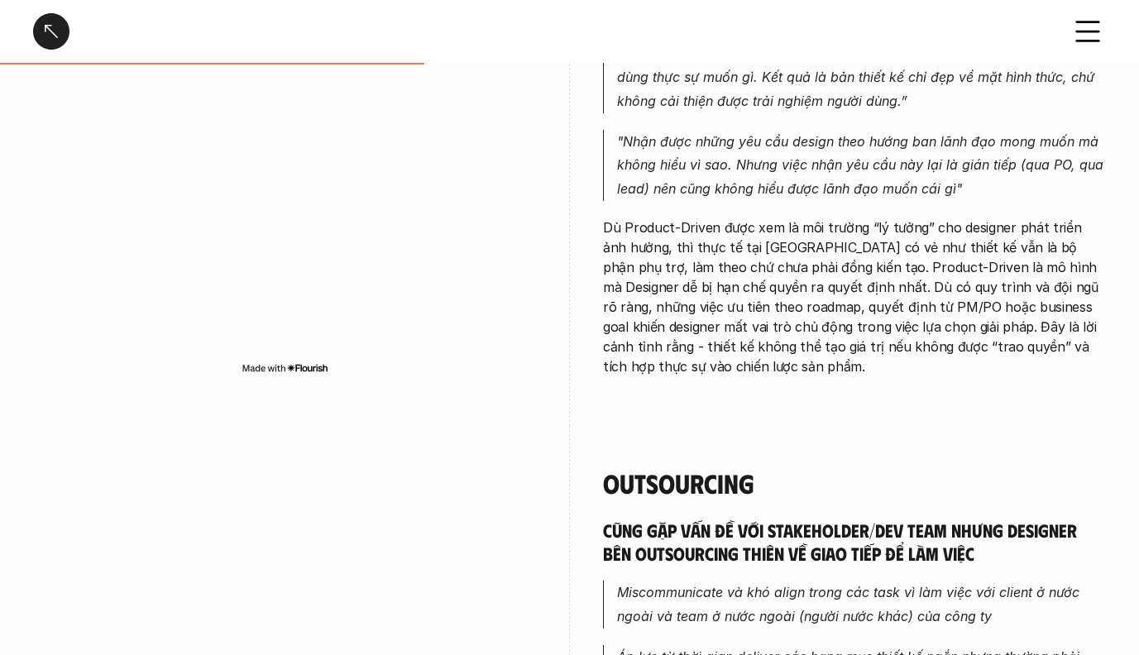
scroll to position [1789, 0]
